Goal: Check status: Check status

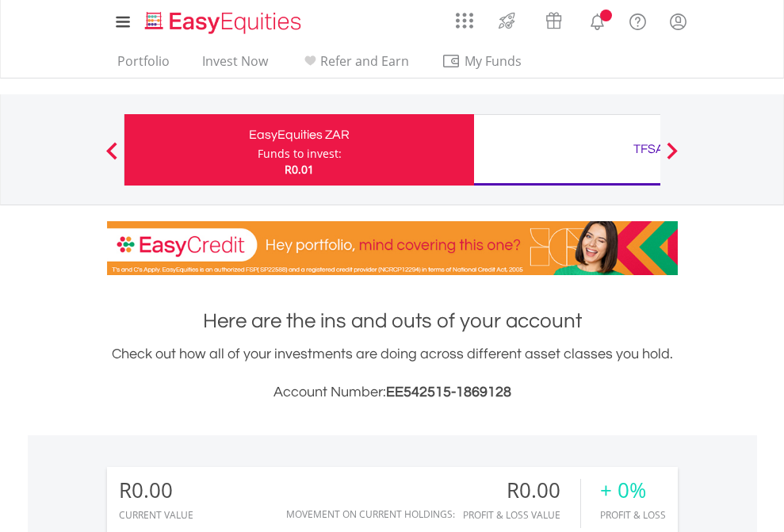
scroll to position [152, 249]
click at [258, 150] on div "Funds to invest:" at bounding box center [300, 154] width 84 height 16
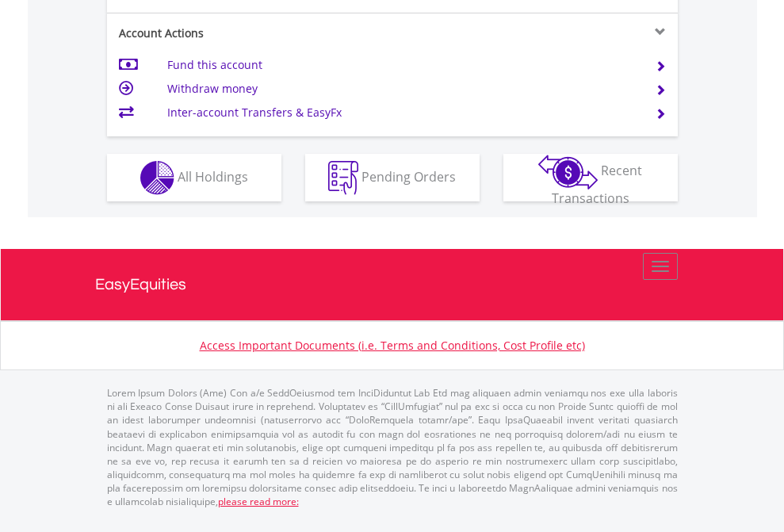
scroll to position [1488, 0]
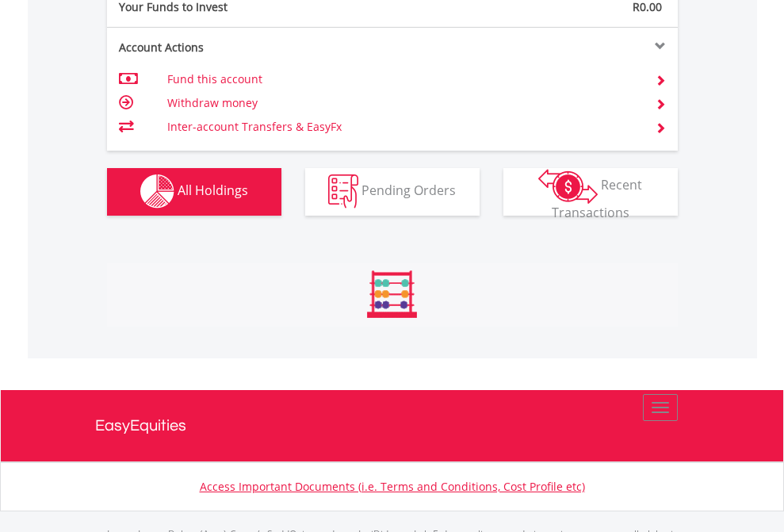
scroll to position [1569, 0]
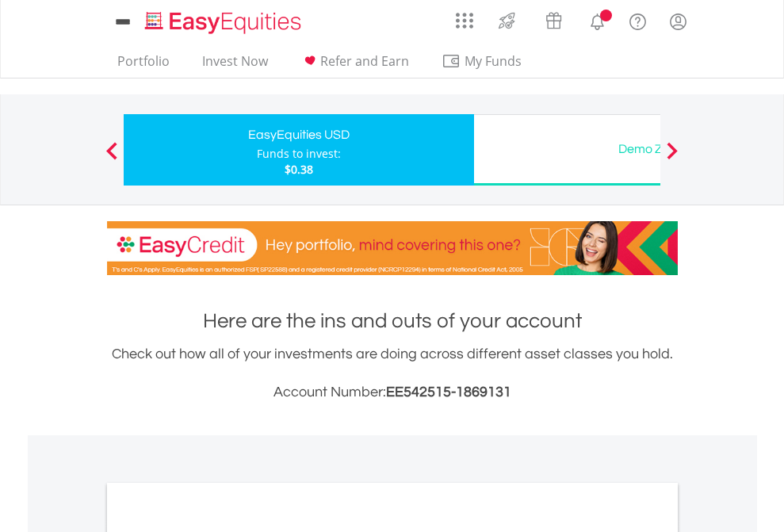
scroll to position [953, 0]
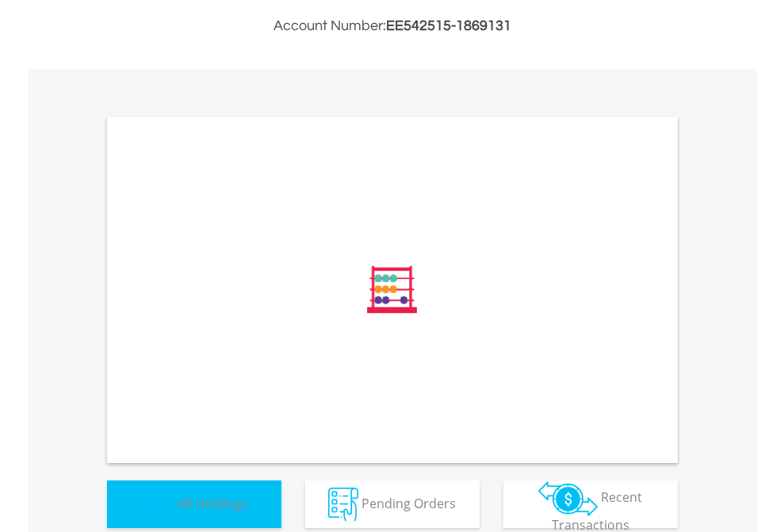
click at [178, 508] on span "All Holdings" at bounding box center [213, 502] width 71 height 17
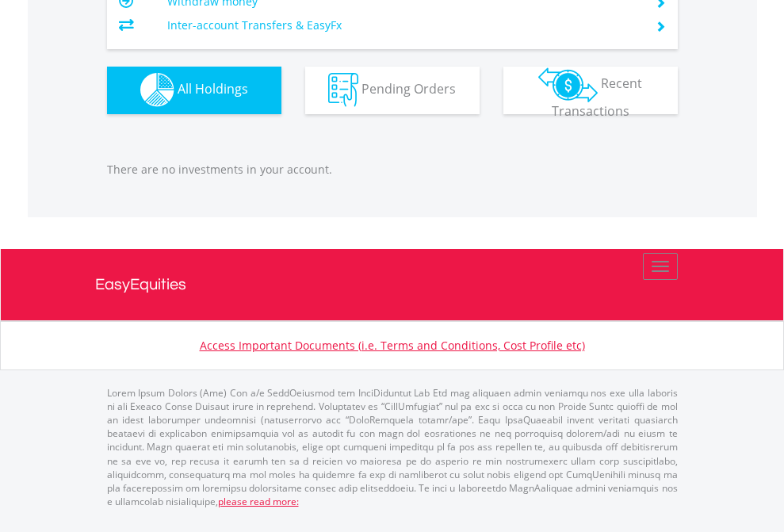
scroll to position [152, 249]
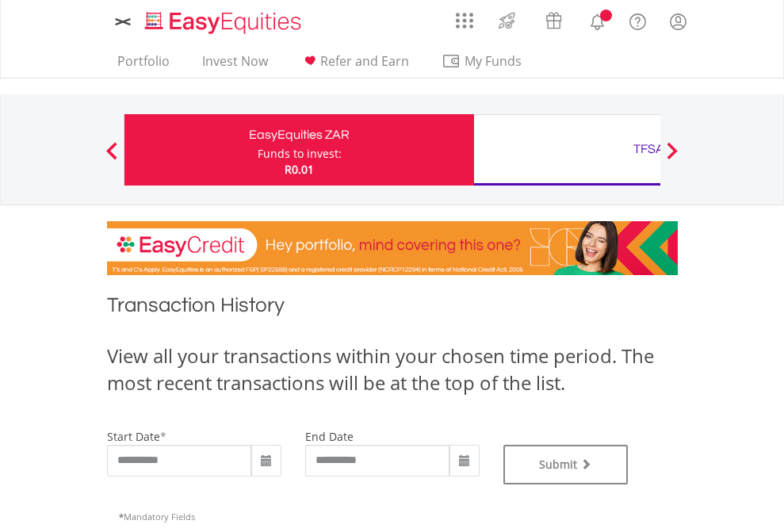
type input "**********"
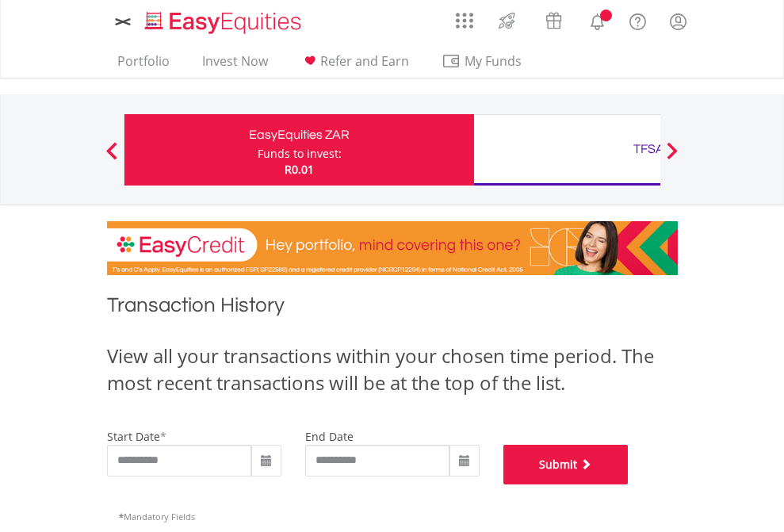
click at [628, 484] on button "Submit" at bounding box center [565, 465] width 125 height 40
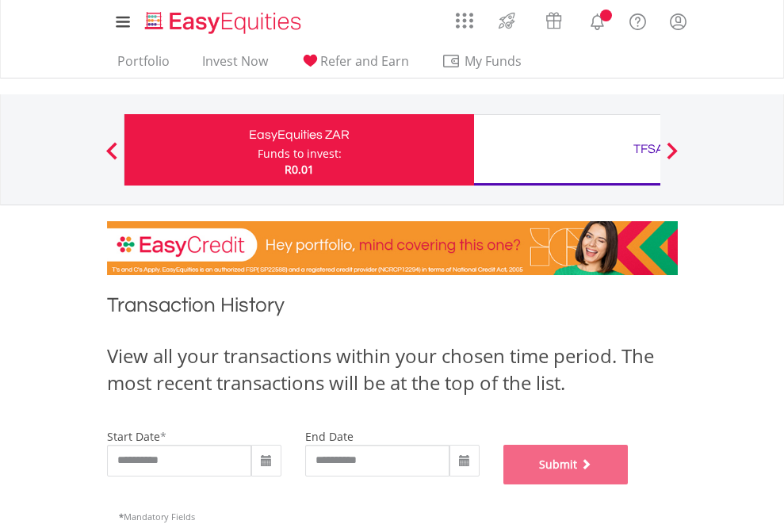
scroll to position [643, 0]
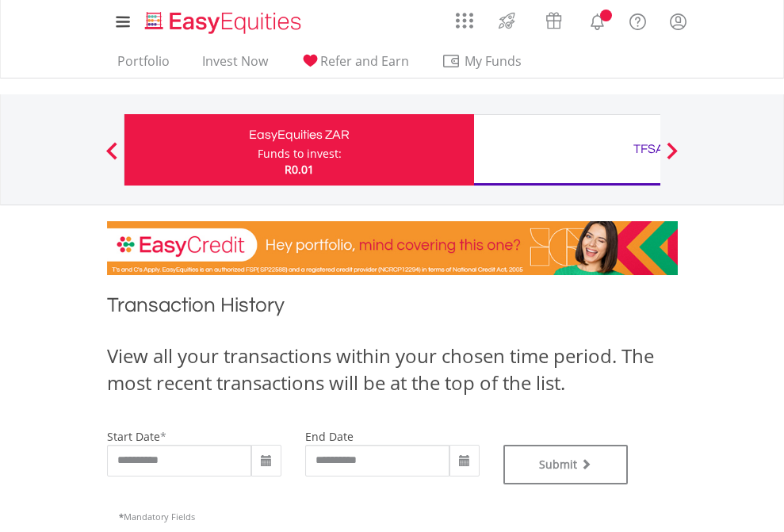
click at [567, 150] on div "TFSA" at bounding box center [648, 149] width 330 height 22
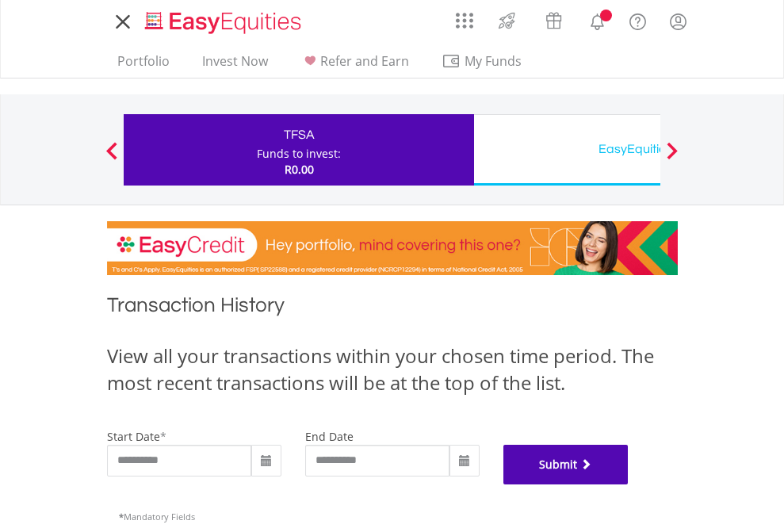
click at [628, 484] on button "Submit" at bounding box center [565, 465] width 125 height 40
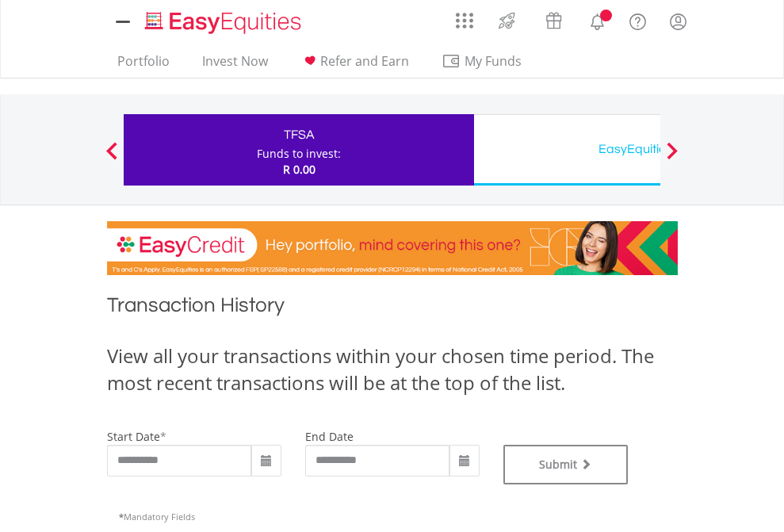
click at [567, 150] on div "EasyEquities USD" at bounding box center [648, 149] width 330 height 22
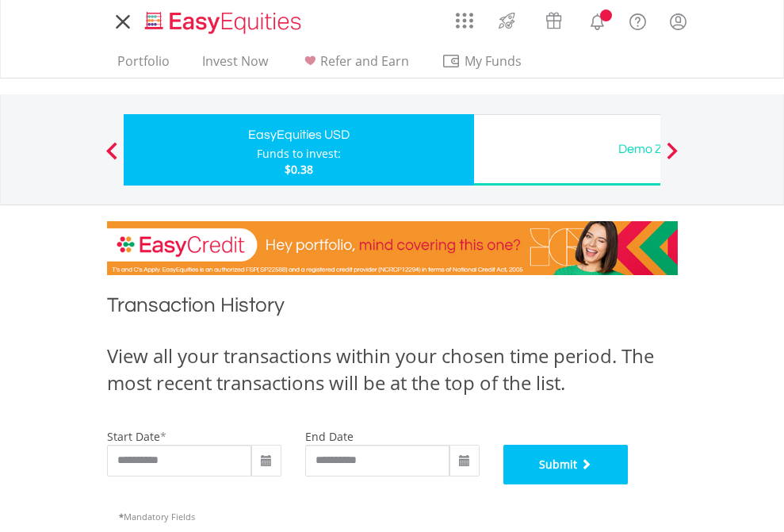
click at [628, 484] on button "Submit" at bounding box center [565, 465] width 125 height 40
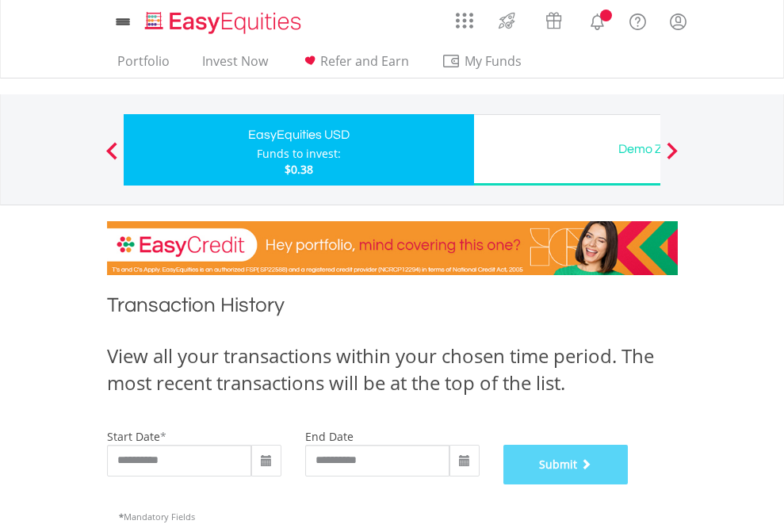
scroll to position [643, 0]
